Goal: Find specific fact: Find specific page/section

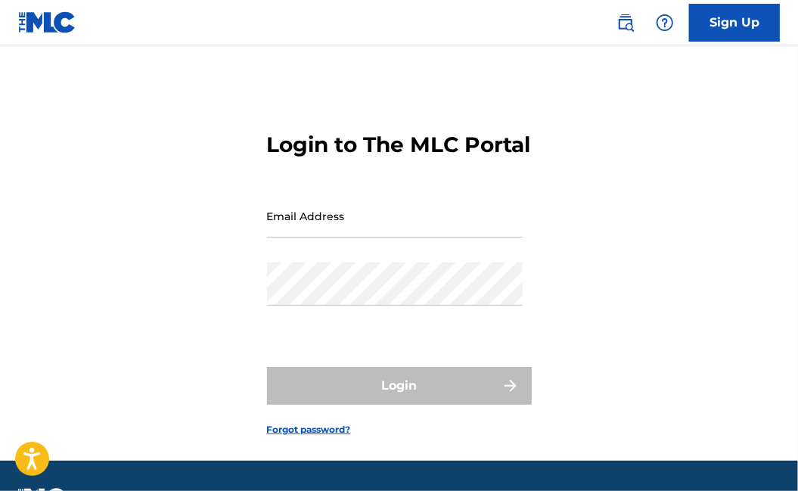
click at [365, 238] on input "Email Address" at bounding box center [395, 215] width 256 height 43
type input "[EMAIL_ADDRESS][DOMAIN_NAME]"
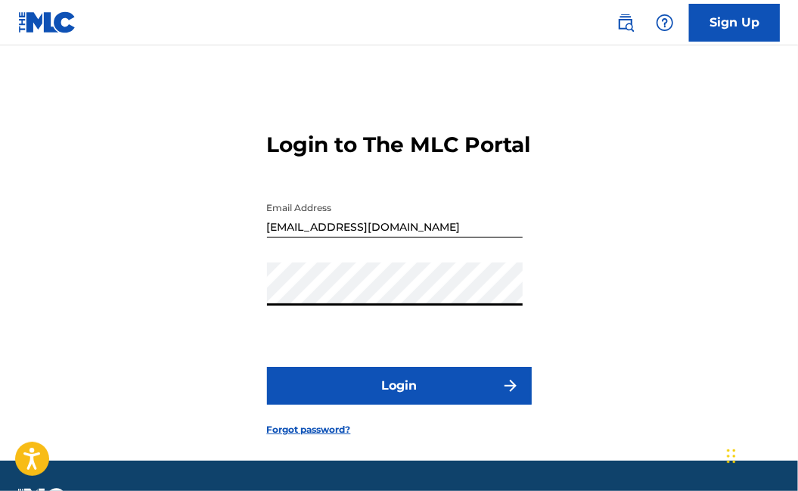
click at [267, 367] on button "Login" at bounding box center [399, 386] width 265 height 38
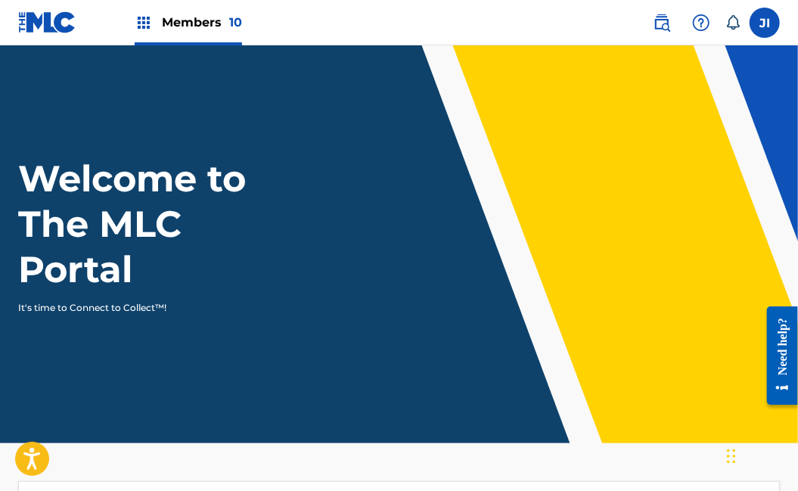
click at [163, 38] on div "Members 10" at bounding box center [188, 22] width 107 height 45
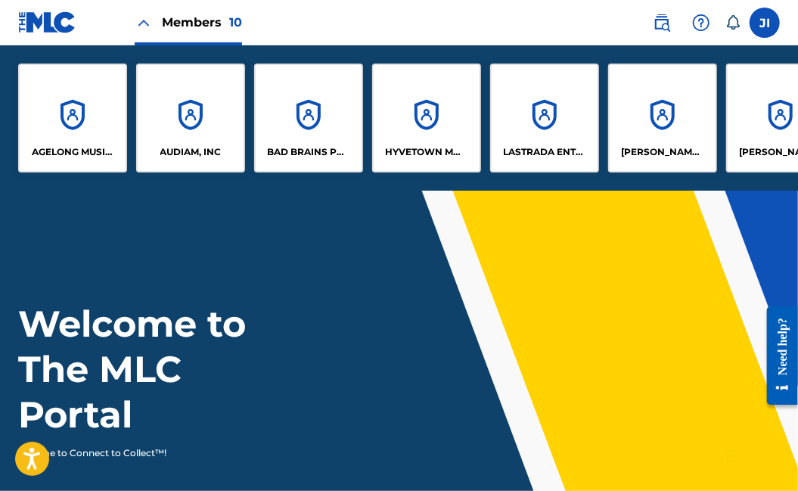
click at [194, 113] on div "AUDIAM, INC" at bounding box center [190, 118] width 109 height 109
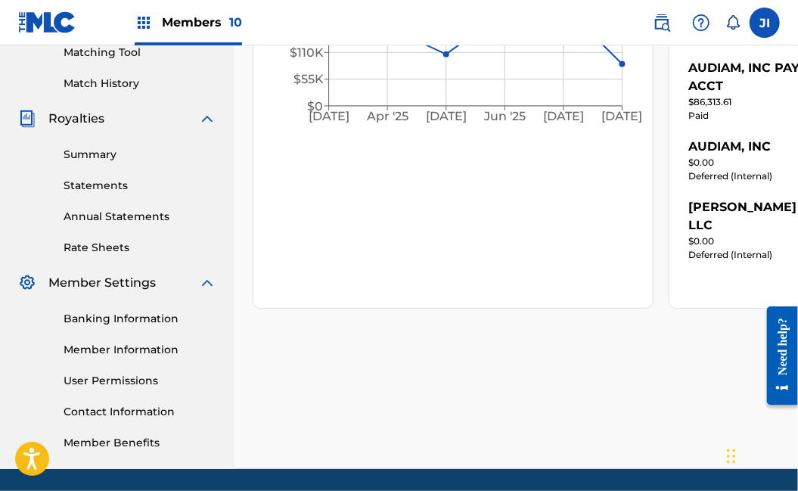
scroll to position [447, 0]
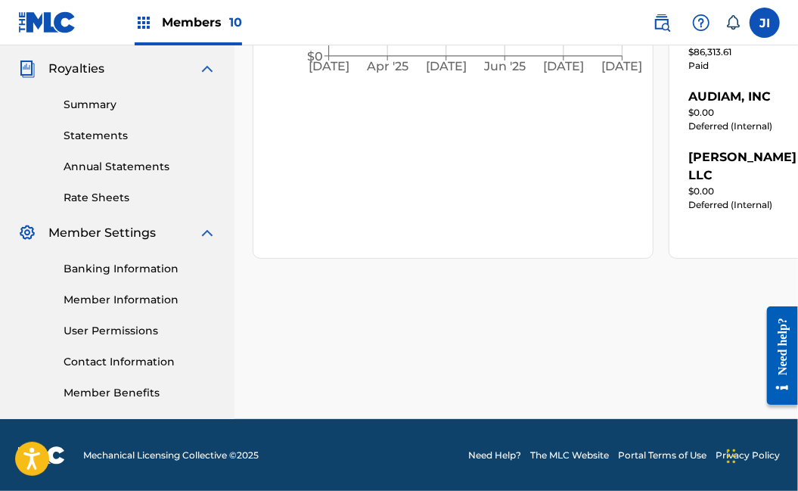
click at [120, 303] on link "Member Information" at bounding box center [140, 300] width 153 height 16
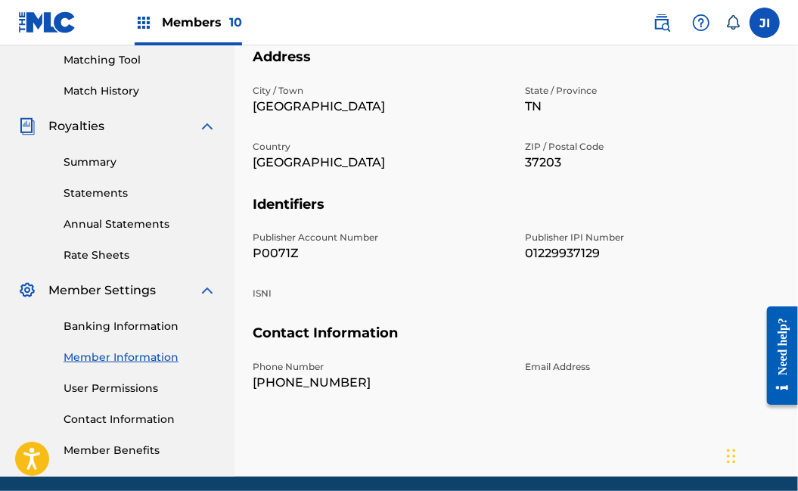
scroll to position [392, 0]
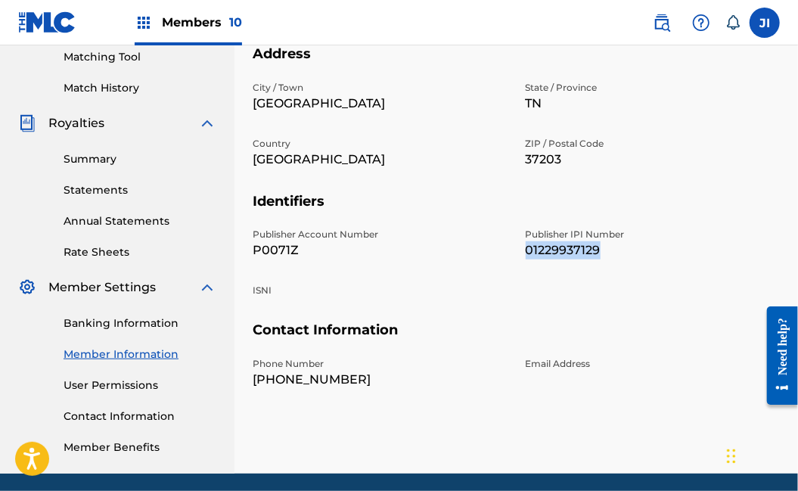
drag, startPoint x: 602, startPoint y: 247, endPoint x: 528, endPoint y: 247, distance: 74.2
click at [528, 247] on p "01229937129" at bounding box center [653, 250] width 255 height 18
copy p "01229937129"
click at [687, 244] on p "01229937129" at bounding box center [653, 250] width 255 height 18
